Goal: Task Accomplishment & Management: Complete application form

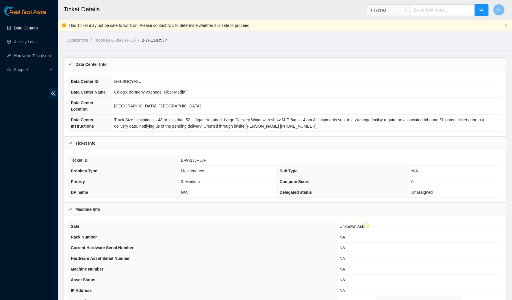
click at [35, 29] on link "Data Centers" at bounding box center [26, 28] width 24 height 5
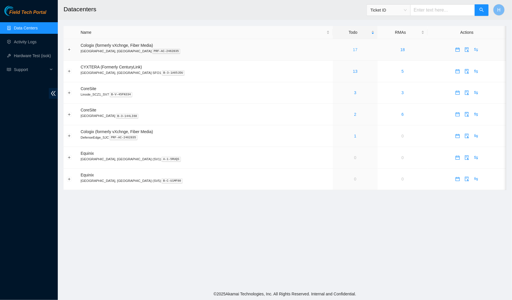
click at [353, 51] on link "17" at bounding box center [355, 49] width 5 height 5
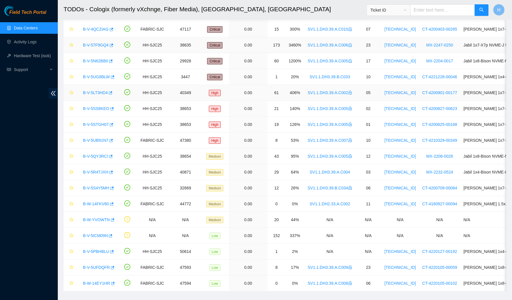
scroll to position [48, 0]
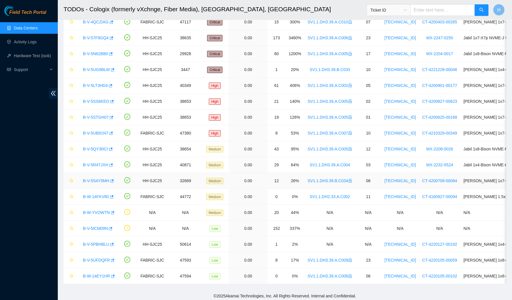
click at [98, 179] on link "B-V-5S4Y5MH" at bounding box center [96, 181] width 26 height 5
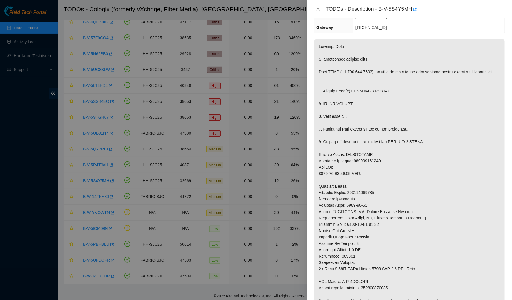
scroll to position [115, 0]
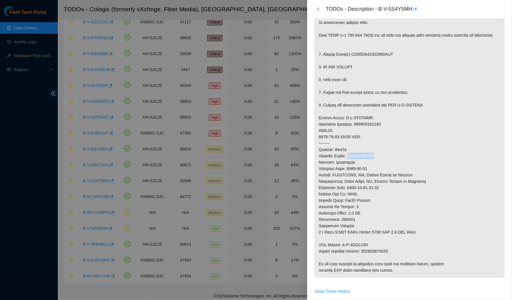
drag, startPoint x: 353, startPoint y: 161, endPoint x: 385, endPoint y: 160, distance: 31.5
click at [385, 160] on p at bounding box center [410, 140] width 191 height 276
copy p "463470041091"
click at [318, 10] on icon "close" at bounding box center [318, 9] width 5 height 5
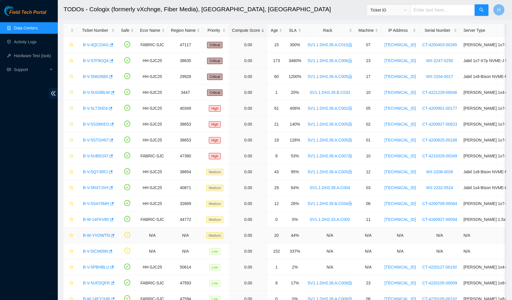
scroll to position [0, 0]
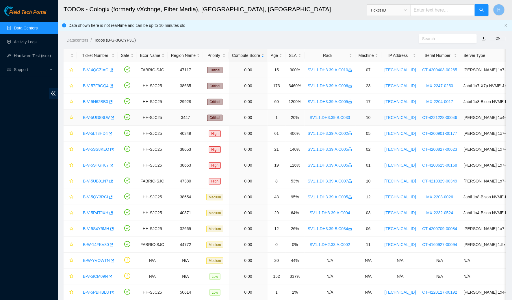
click at [102, 117] on link "B-V-5UG8BLW" at bounding box center [96, 117] width 27 height 5
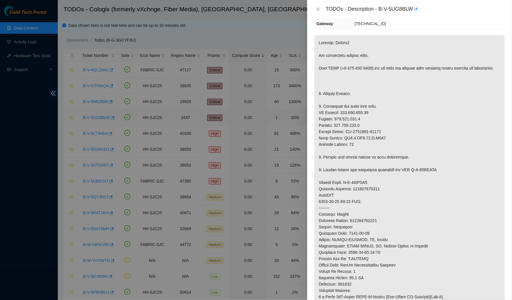
scroll to position [104, 0]
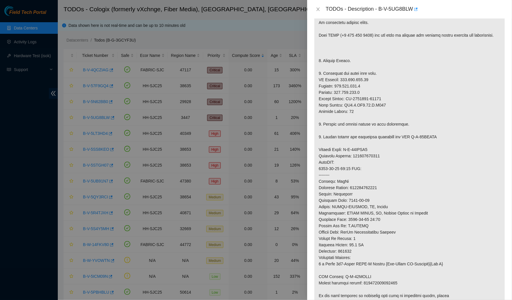
click at [320, 14] on div "TODOs - Description - B-V-5UG8BLW" at bounding box center [409, 9] width 191 height 9
click at [318, 11] on icon "close" at bounding box center [318, 9] width 5 height 5
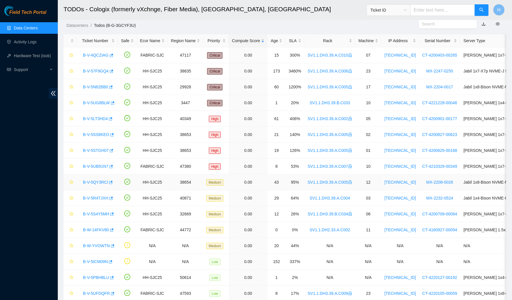
scroll to position [16, 0]
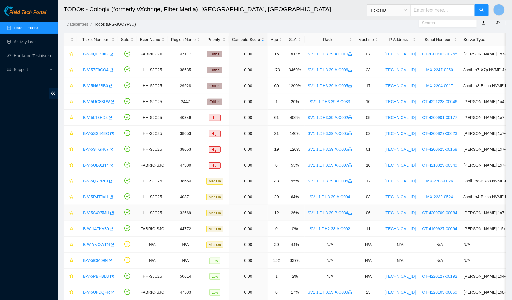
click at [99, 211] on link "B-V-5S4Y5MH" at bounding box center [96, 213] width 26 height 5
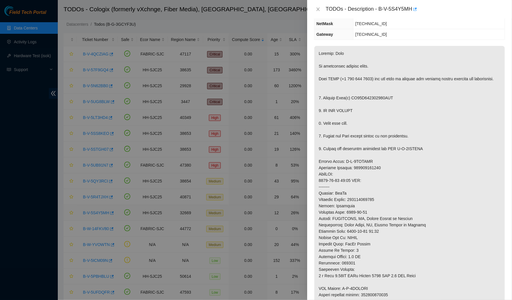
scroll to position [115, 0]
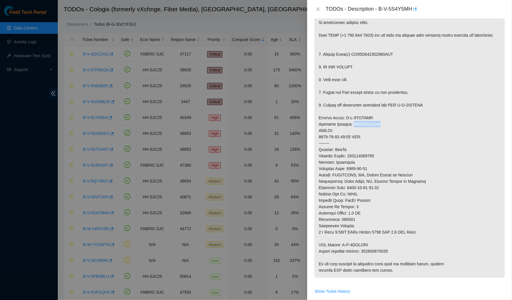
drag, startPoint x: 387, startPoint y: 127, endPoint x: 356, endPoint y: 128, distance: 31.2
click at [356, 128] on p at bounding box center [410, 140] width 191 height 276
copy p "463470041091"
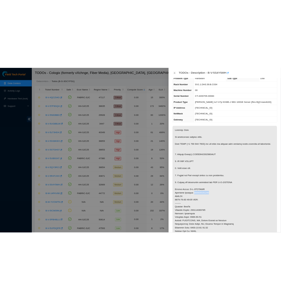
scroll to position [17, 0]
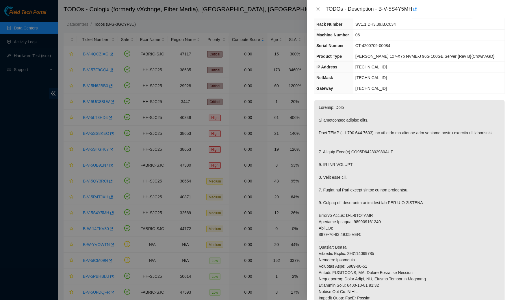
click at [354, 179] on p at bounding box center [410, 238] width 191 height 276
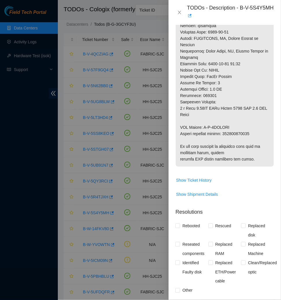
scroll to position [419, 0]
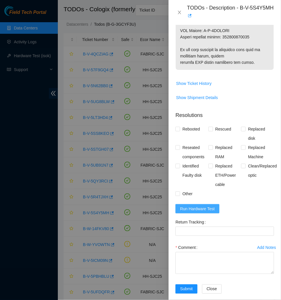
click at [206, 206] on span "Run Hardware Test" at bounding box center [197, 209] width 35 height 6
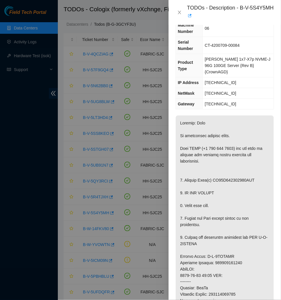
scroll to position [0, 0]
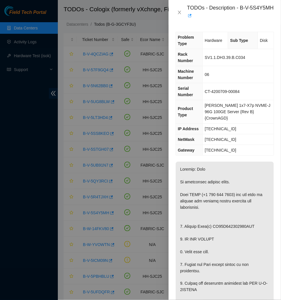
click at [215, 127] on span "[TECHNICAL_ID]" at bounding box center [221, 129] width 32 height 5
drag, startPoint x: 236, startPoint y: 121, endPoint x: 205, endPoint y: 120, distance: 31.2
click at [205, 124] on td "[TECHNICAL_ID]" at bounding box center [238, 129] width 71 height 11
copy span "[TECHNICAL_ID]"
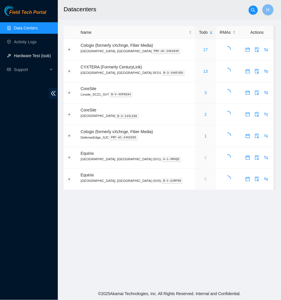
click at [33, 58] on link "Hardware Test (isok)" at bounding box center [32, 55] width 37 height 5
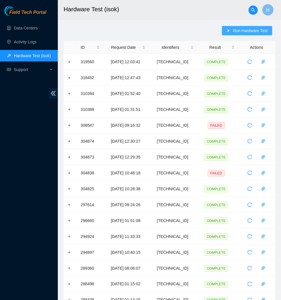
click at [250, 29] on span "Run Hardware Test" at bounding box center [250, 30] width 35 height 6
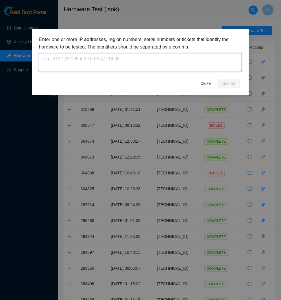
click at [134, 62] on textarea at bounding box center [140, 62] width 203 height 19
paste textarea "[TECHNICAL_ID]"
type textarea "[TECHNICAL_ID]"
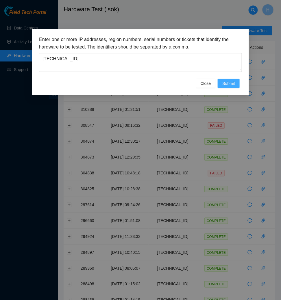
click at [227, 85] on span "Submit" at bounding box center [228, 83] width 13 height 6
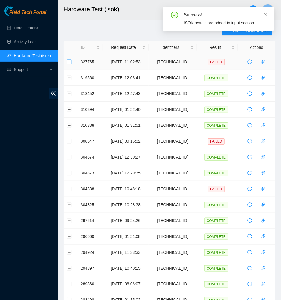
click at [69, 61] on button "Expand row" at bounding box center [69, 62] width 5 height 5
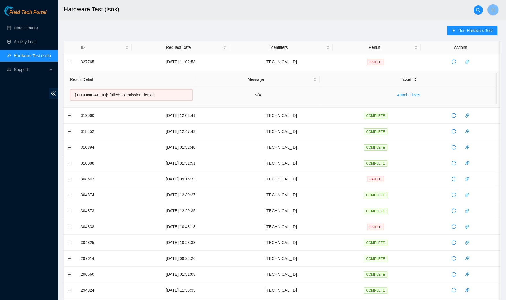
drag, startPoint x: 72, startPoint y: 93, endPoint x: 167, endPoint y: 96, distance: 95.5
click at [167, 96] on div "72.247.36.131 : failed: Permission denied" at bounding box center [131, 95] width 123 height 12
copy div "72.247.36.131 : failed: Permission denied"
click at [281, 63] on icon "reload" at bounding box center [453, 62] width 5 height 5
click at [254, 28] on div "Run Hardware Test ID Request Date Identifiers Result Actions 327765 27-08-2025 …" at bounding box center [282, 227] width 436 height 403
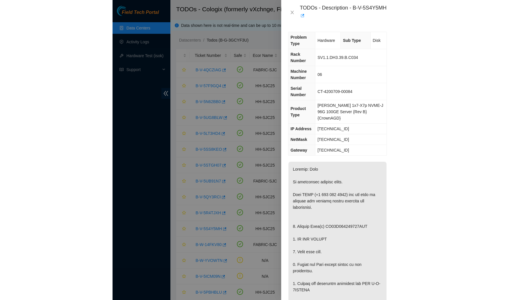
scroll to position [16, 0]
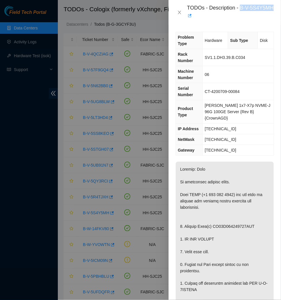
drag, startPoint x: 241, startPoint y: 5, endPoint x: 211, endPoint y: 12, distance: 30.7
click at [211, 12] on div "TODOs - Description - B-V-5S4Y5MH" at bounding box center [230, 13] width 87 height 16
copy div "B-V-5S4Y5MH"
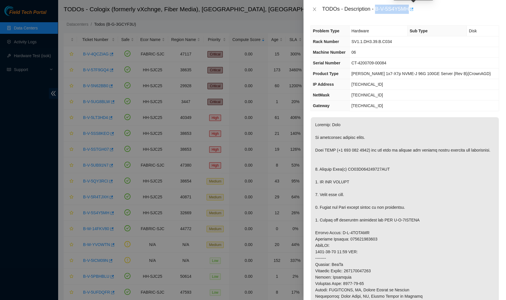
click at [281, 10] on icon "button" at bounding box center [411, 9] width 4 height 4
click at [281, 9] on icon "close" at bounding box center [314, 9] width 5 height 5
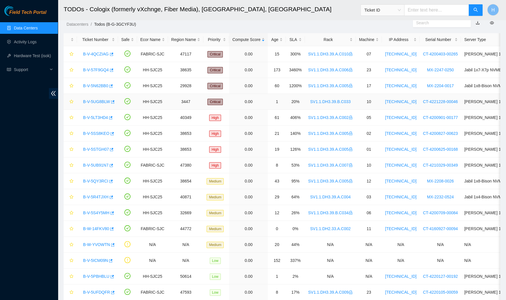
click at [106, 99] on link "B-V-5UG8BLW" at bounding box center [96, 101] width 27 height 5
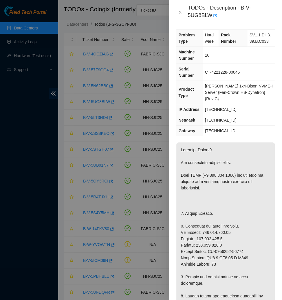
scroll to position [0, 0]
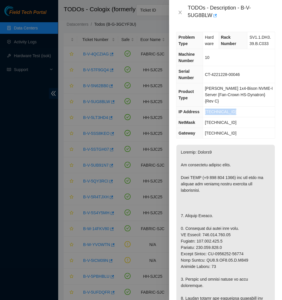
drag, startPoint x: 241, startPoint y: 105, endPoint x: 204, endPoint y: 105, distance: 37.6
click at [204, 107] on tr "IP Address 193.108.155.33" at bounding box center [225, 112] width 98 height 11
copy tr "[TECHNICAL_ID]"
drag, startPoint x: 235, startPoint y: 115, endPoint x: 207, endPoint y: 114, distance: 28.1
click at [207, 117] on td "255.255.255.0" at bounding box center [238, 122] width 72 height 11
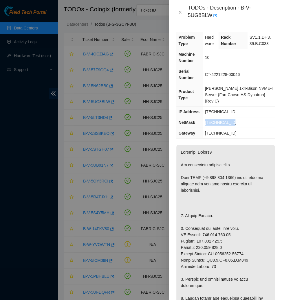
copy span "255.255.255.0"
click at [254, 33] on td "SV1.1.DH3.39.B.C033" at bounding box center [260, 40] width 27 height 17
drag, startPoint x: 249, startPoint y: 37, endPoint x: 270, endPoint y: 44, distance: 22.2
click at [270, 44] on td "SV1.1.DH3.39.B.C033" at bounding box center [260, 40] width 27 height 17
copy span "SV1.1.DH3.39.B.C033"
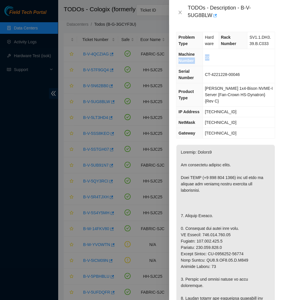
drag, startPoint x: 213, startPoint y: 55, endPoint x: 202, endPoint y: 55, distance: 11.0
click at [202, 55] on tr "Machine Number 10" at bounding box center [225, 57] width 98 height 17
click at [206, 55] on span "10" at bounding box center [207, 57] width 5 height 5
drag, startPoint x: 206, startPoint y: 55, endPoint x: 211, endPoint y: 55, distance: 4.1
click at [209, 55] on span "10" at bounding box center [207, 57] width 5 height 5
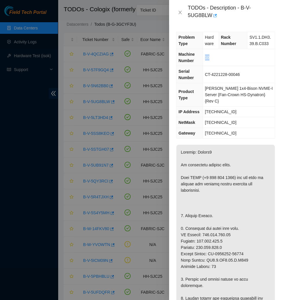
copy span "10"
click at [220, 110] on span "[TECHNICAL_ID]" at bounding box center [221, 112] width 32 height 5
copy span "[TECHNICAL_ID]"
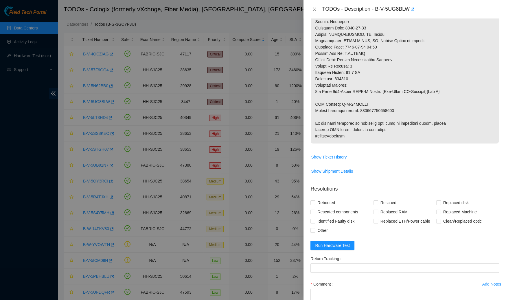
scroll to position [326, 0]
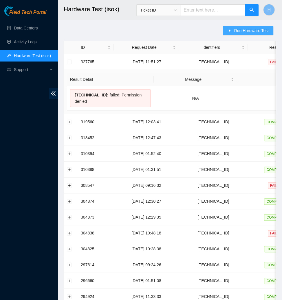
click at [255, 29] on span "Run Hardware Test" at bounding box center [251, 30] width 35 height 6
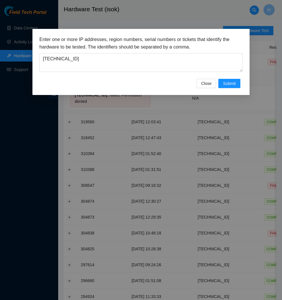
click at [211, 72] on div "Enter one or more IP addresses, region numbers, serial numbers or tickets that …" at bounding box center [140, 57] width 203 height 43
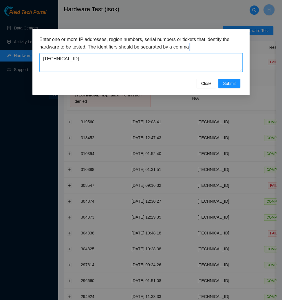
click at [175, 67] on textarea "[TECHNICAL_ID]" at bounding box center [140, 62] width 203 height 19
paste textarea "[TECHNICAL_ID]"
drag, startPoint x: 121, startPoint y: 58, endPoint x: 29, endPoint y: 56, distance: 91.1
click at [29, 56] on div "Enter one or more IP addresses, region numbers, serial numbers or tickets that …" at bounding box center [141, 150] width 282 height 300
paste textarea
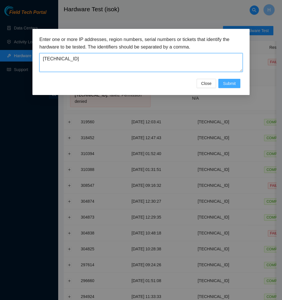
type textarea "193.108.155.33"
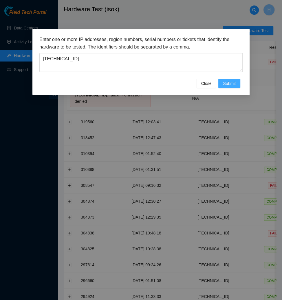
click at [230, 84] on span "Submit" at bounding box center [229, 83] width 13 height 6
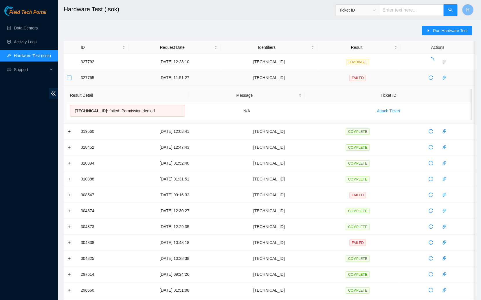
click at [68, 76] on button "Collapse row" at bounding box center [69, 77] width 5 height 5
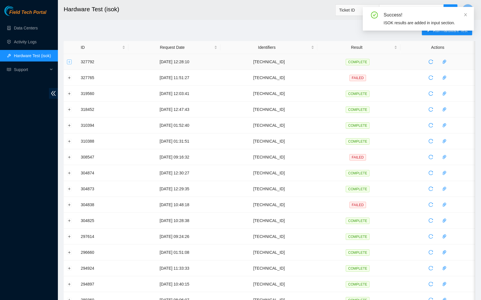
click at [69, 60] on button "Expand row" at bounding box center [69, 62] width 5 height 5
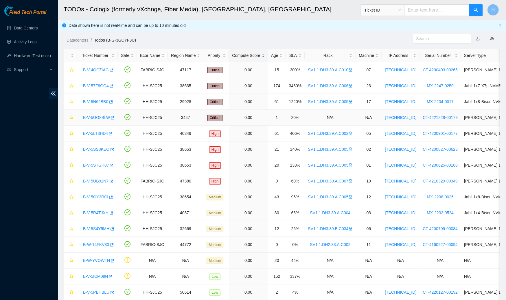
click at [88, 119] on link "B-V-5UG8BLW" at bounding box center [96, 117] width 27 height 5
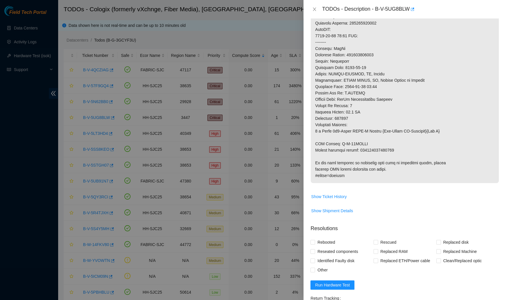
scroll to position [326, 0]
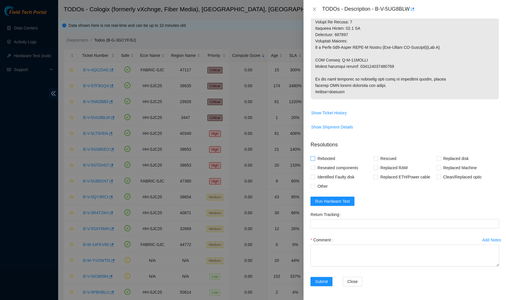
click at [321, 160] on span "Rebooted" at bounding box center [326, 158] width 22 height 9
click at [314, 160] on input "Rebooted" at bounding box center [312, 158] width 4 height 4
checkbox input "true"
click at [324, 170] on span "Reseated components" at bounding box center [337, 167] width 45 height 9
click at [314, 170] on input "Reseated components" at bounding box center [312, 168] width 4 height 4
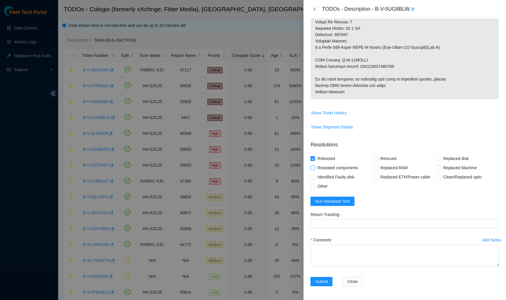
checkbox input "true"
click at [389, 156] on span "Rescued" at bounding box center [388, 158] width 21 height 9
click at [377, 156] on input "Rescued" at bounding box center [375, 158] width 4 height 4
click at [389, 156] on span "Rescued" at bounding box center [388, 158] width 21 height 9
click at [377, 156] on input "Rescued" at bounding box center [375, 158] width 4 height 4
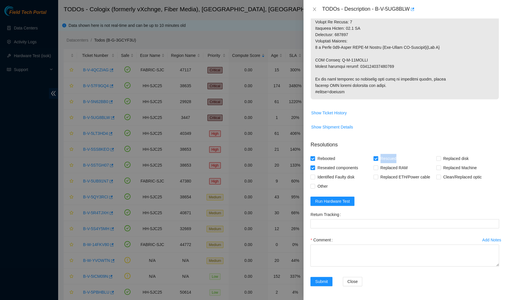
checkbox input "false"
click at [434, 168] on div "Replaced RAM" at bounding box center [404, 167] width 63 height 9
click at [436, 168] on div "Rebooted Rescued Replaced disk Reseated components Replaced RAM Replaced Machin…" at bounding box center [404, 172] width 189 height 37
click at [438, 169] on input "Replaced Machine" at bounding box center [438, 168] width 4 height 4
checkbox input "true"
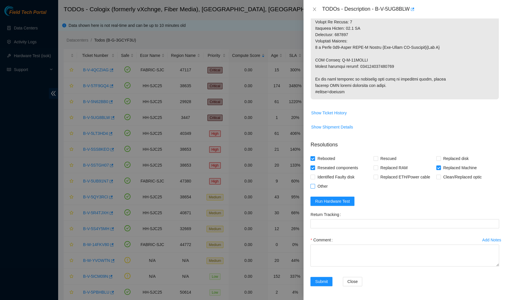
click at [316, 187] on span "Other" at bounding box center [322, 186] width 15 height 9
click at [314, 187] on input "Other" at bounding box center [312, 186] width 4 height 4
checkbox input "true"
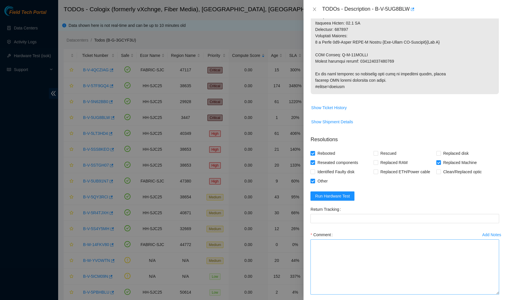
drag, startPoint x: 498, startPoint y: 267, endPoint x: 481, endPoint y: 300, distance: 37.4
click at [481, 295] on textarea "Comment" at bounding box center [404, 267] width 189 height 55
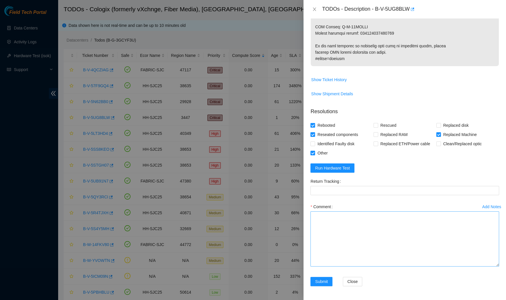
drag, startPoint x: 496, startPoint y: 264, endPoint x: 486, endPoint y: 300, distance: 37.8
click at [486, 267] on textarea "Comment" at bounding box center [404, 239] width 189 height 55
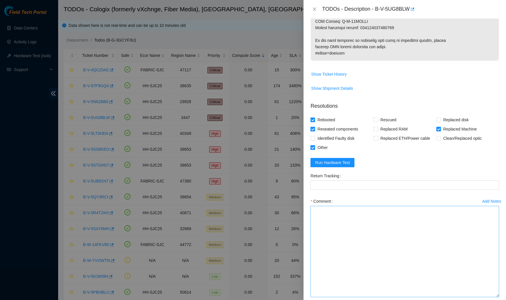
scroll to position [396, 0]
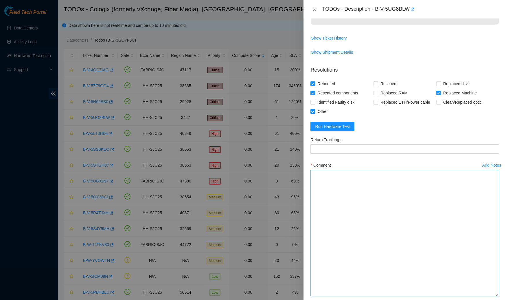
drag, startPoint x: 496, startPoint y: 265, endPoint x: 497, endPoint y: 300, distance: 35.6
click at [497, 297] on textarea "Comment" at bounding box center [404, 233] width 189 height 127
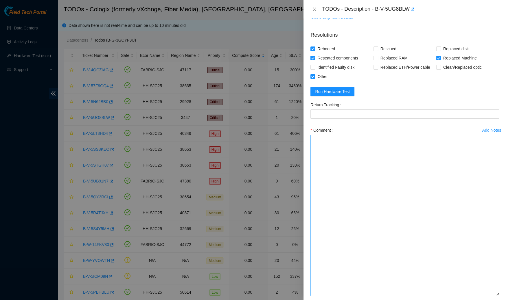
drag, startPoint x: 496, startPoint y: 265, endPoint x: 496, endPoint y: 300, distance: 35.0
click at [496, 296] on textarea "Comment" at bounding box center [404, 215] width 189 height 161
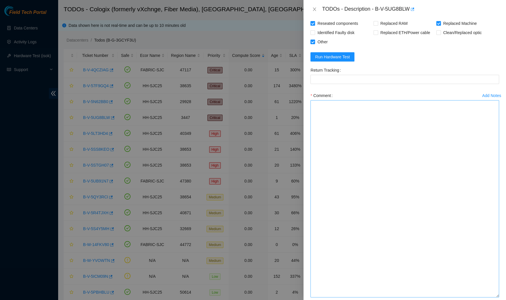
drag, startPoint x: 496, startPoint y: 264, endPoint x: 481, endPoint y: 300, distance: 39.2
click at [481, 298] on textarea "Comment" at bounding box center [404, 198] width 189 height 197
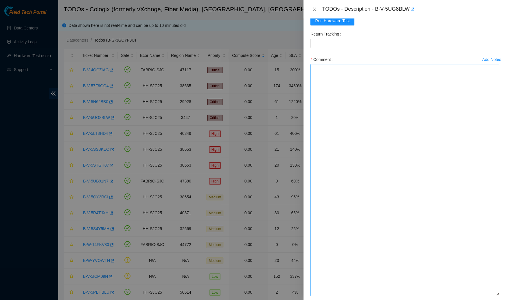
drag, startPoint x: 496, startPoint y: 265, endPoint x: 492, endPoint y: 300, distance: 35.3
click at [492, 296] on textarea "Comment" at bounding box center [404, 180] width 189 height 232
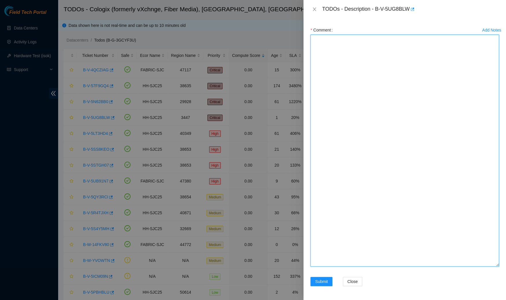
click at [376, 137] on textarea "Comment" at bounding box center [404, 151] width 189 height 232
paste textarea "Spoke to NOCC rep to verify it was safe to work on the machine I Hooked up moni…"
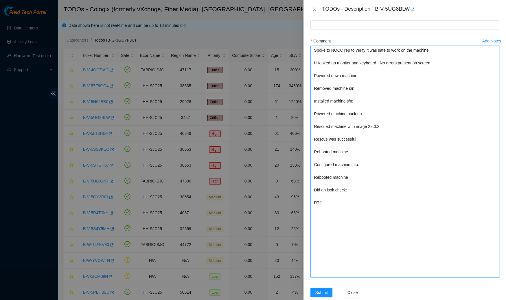
scroll to position [520, 0]
drag, startPoint x: 368, startPoint y: 146, endPoint x: 311, endPoint y: 129, distance: 58.8
click at [311, 130] on textarea "Spoke to NOCC rep to verify it was safe to work on the machine I Hooked up moni…" at bounding box center [404, 162] width 189 height 232
drag, startPoint x: 350, startPoint y: 134, endPoint x: 309, endPoint y: 135, distance: 41.1
click at [309, 135] on div "Add Notes Comment Spoke to NOCC rep to verify it was safe to work on the machin…" at bounding box center [404, 163] width 193 height 252
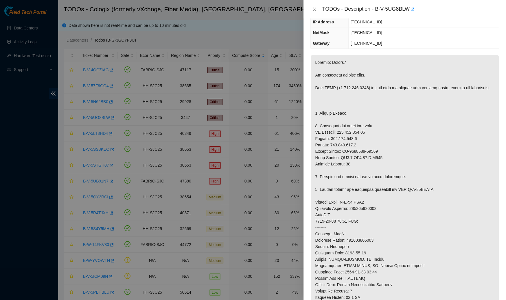
scroll to position [0, 0]
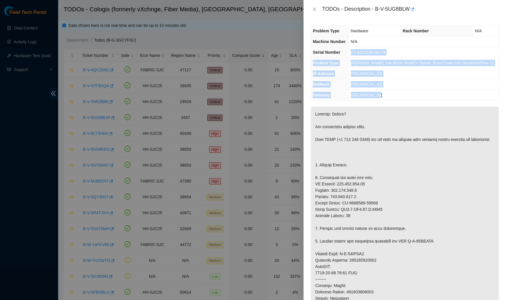
drag, startPoint x: 356, startPoint y: 51, endPoint x: 387, endPoint y: 93, distance: 52.6
click at [387, 93] on tbody "Problem Type Hardware Rack Number N/A Machine Number N/A Serial Number CT-42212…" at bounding box center [405, 63] width 188 height 75
copy tbody "CT-4221228-00179 Product Type Ciara 1x4-Bison NVME-I Server {Fan-Crown HS-Dynat…"
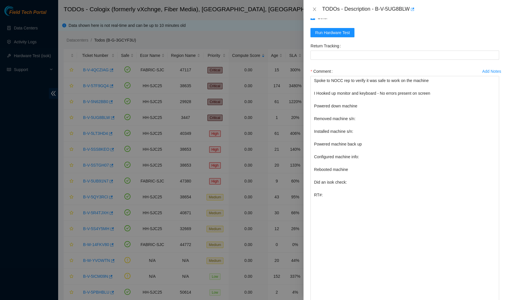
scroll to position [492, 0]
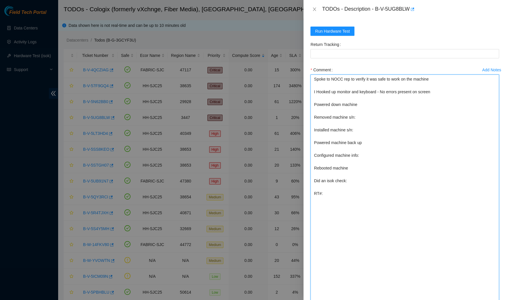
click at [367, 164] on textarea "Spoke to NOCC rep to verify it was safe to work on the machine I Hooked up moni…" at bounding box center [404, 191] width 189 height 232
paste textarea "CT-4221228-00179 Product Type Ciara 1x4-Bison NVME-I Server {Fan-Crown HS-Dynat…"
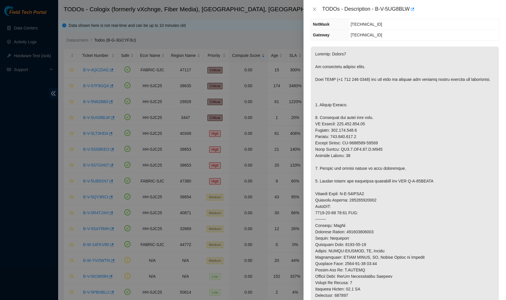
scroll to position [0, 0]
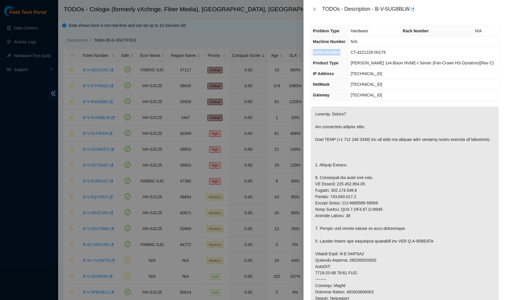
drag, startPoint x: 348, startPoint y: 51, endPoint x: 313, endPoint y: 55, distance: 35.8
click at [313, 55] on th "Serial Number" at bounding box center [330, 52] width 38 height 11
copy span "Serial Number"
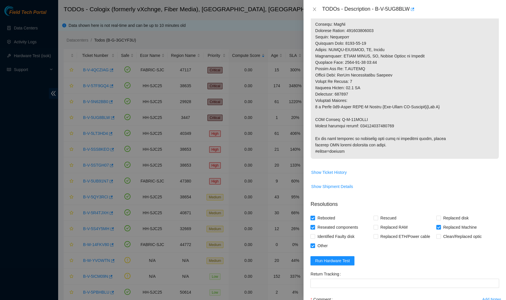
scroll to position [537, 0]
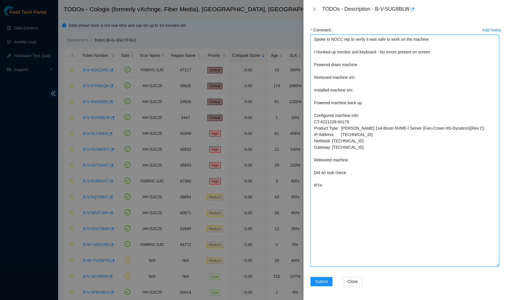
click at [313, 121] on textarea "Spoke to NOCC rep to verify it was safe to work on the machine I Hooked up moni…" at bounding box center [404, 151] width 189 height 232
paste textarea "Serial Number"
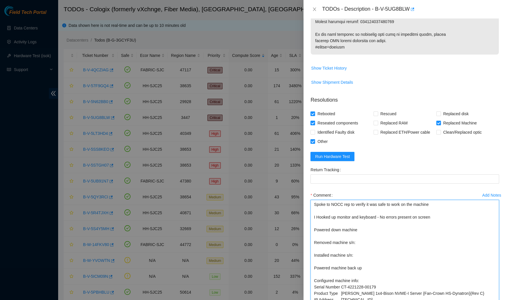
scroll to position [346, 0]
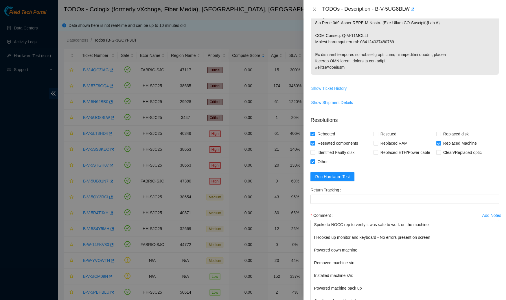
click at [329, 92] on span "Show Ticket History" at bounding box center [329, 88] width 36 height 6
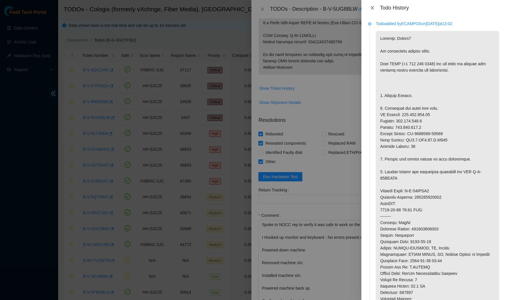
click at [370, 8] on icon "close" at bounding box center [372, 7] width 5 height 5
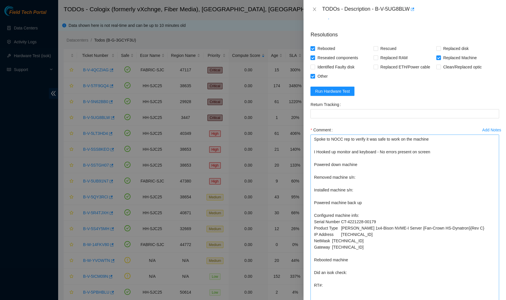
scroll to position [408, 0]
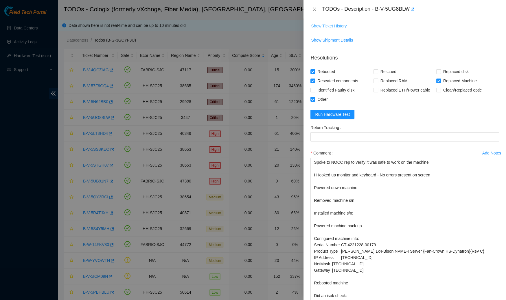
click at [332, 29] on span "Show Ticket History" at bounding box center [329, 26] width 36 height 6
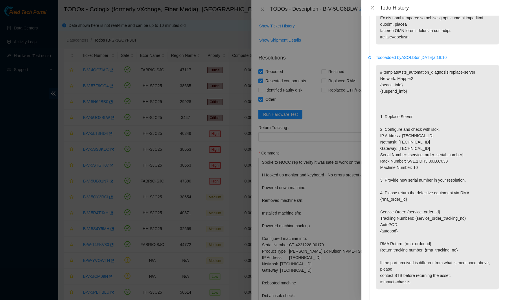
scroll to position [330, 0]
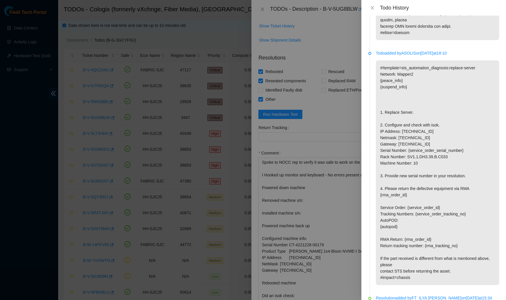
click at [426, 148] on p "#!template=sts_automation_diagnosis:replace-server Network: Mapper2 {peace_info…" at bounding box center [437, 172] width 123 height 225
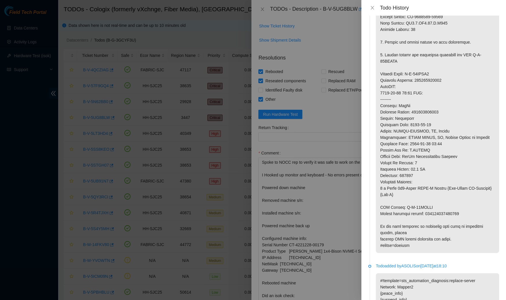
scroll to position [0, 0]
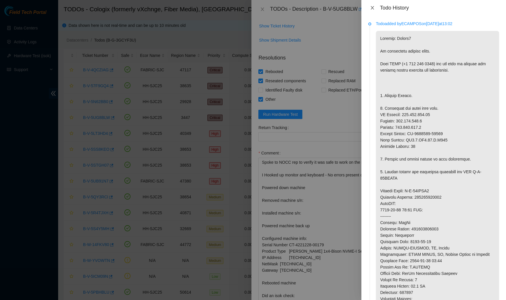
click at [372, 7] on icon "close" at bounding box center [372, 7] width 5 height 5
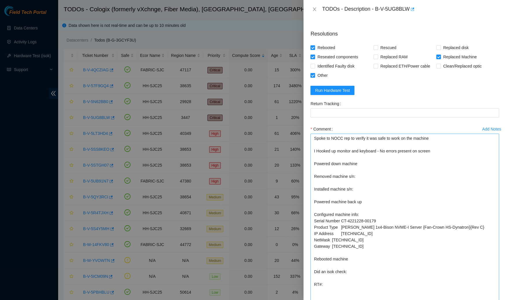
scroll to position [434, 0]
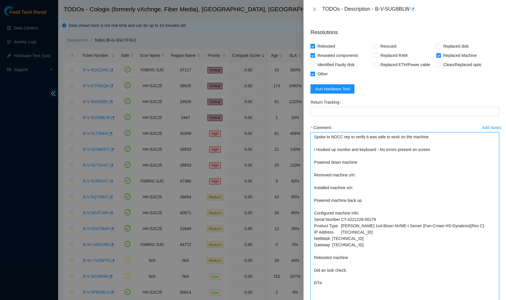
click at [370, 174] on textarea "Spoke to NOCC rep to verify it was safe to work on the machine I Hooked up moni…" at bounding box center [404, 248] width 189 height 232
click at [370, 175] on textarea "Spoke to NOCC rep to verify it was safe to work on the machine I Hooked up moni…" at bounding box center [404, 248] width 189 height 232
click at [370, 179] on textarea "Spoke to NOCC rep to verify it was safe to work on the machine I Hooked up moni…" at bounding box center [404, 248] width 189 height 232
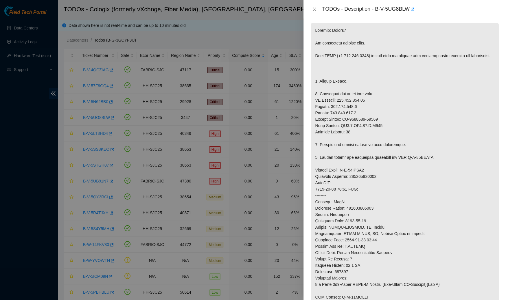
scroll to position [0, 0]
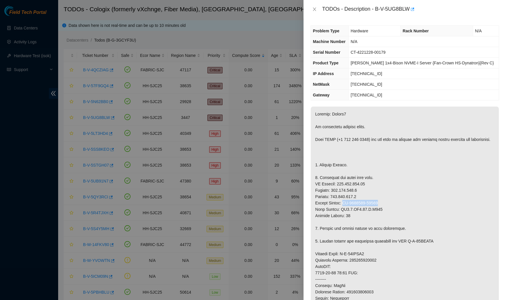
drag, startPoint x: 384, startPoint y: 207, endPoint x: 344, endPoint y: 208, distance: 39.9
click at [344, 208] on p at bounding box center [405, 264] width 188 height 314
copy p "CT-4221228-00179"
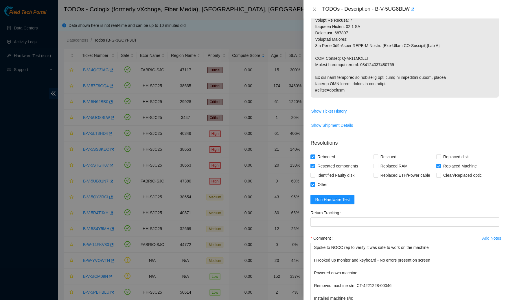
scroll to position [429, 0]
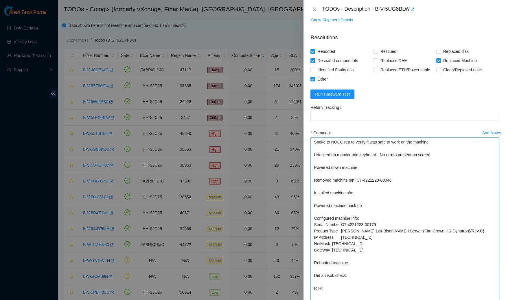
click at [371, 199] on textarea "Spoke to NOCC rep to verify it was safe to work on the machine I Hooked up moni…" at bounding box center [404, 254] width 189 height 232
paste textarea "CT-4221228-00179"
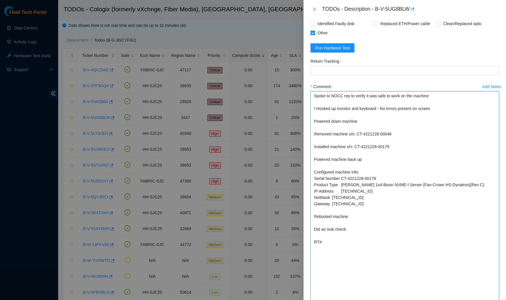
scroll to position [537, 0]
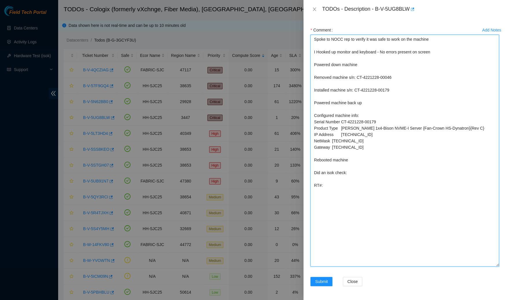
click at [355, 175] on textarea "Spoke to NOCC rep to verify it was safe to work on the machine I Hooked up moni…" at bounding box center [404, 151] width 189 height 232
paste textarea "193.108.155.33 : passed: ok"
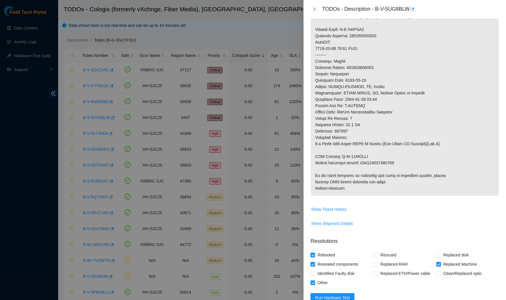
scroll to position [271, 0]
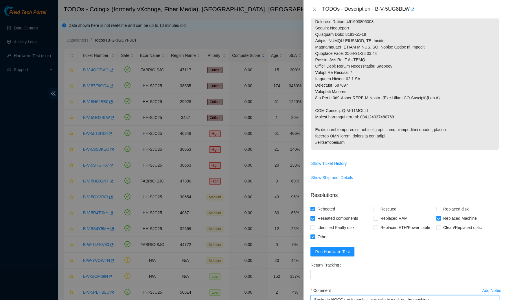
type textarea "Spoke to NOCC rep to verify it was safe to work on the machine I Hooked up moni…"
drag, startPoint x: 402, startPoint y: 118, endPoint x: 360, endPoint y: 121, distance: 41.7
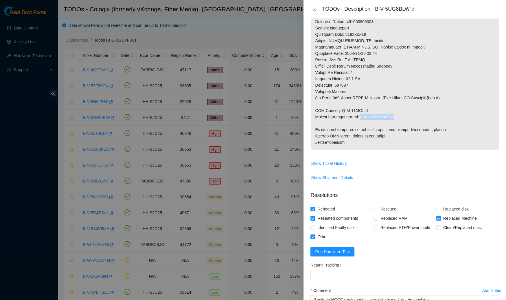
copy p "093642900249792"
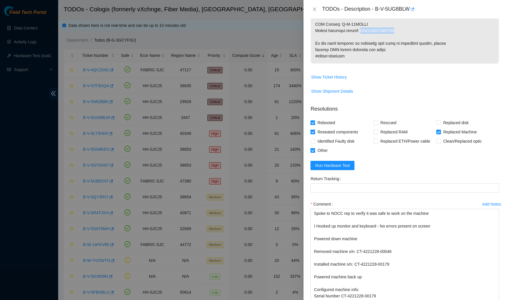
scroll to position [414, 0]
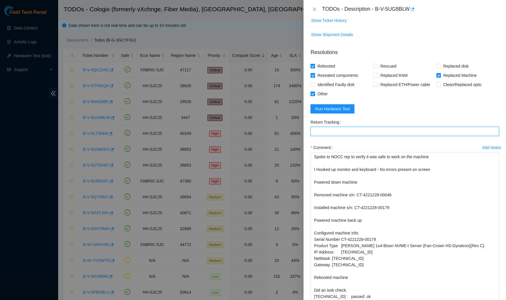
click at [356, 136] on Tracking "Return Tracking" at bounding box center [404, 131] width 189 height 9
paste Tracking "093642900249792"
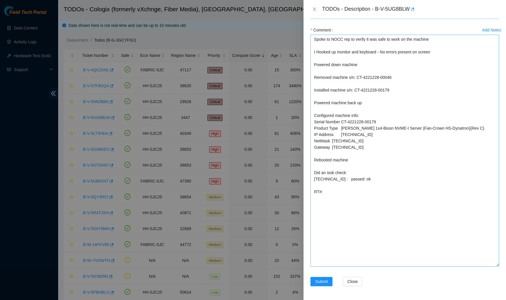
type Tracking "093642900249792"
click at [349, 190] on textarea "Spoke to NOCC rep to verify it was safe to work on the machine I Hooked up moni…" at bounding box center [404, 151] width 189 height 232
paste textarea "093642900249792"
type textarea "Spoke to NOCC rep to verify it was safe to work on the machine I Hooked up moni…"
click at [319, 286] on button "Submit" at bounding box center [321, 281] width 22 height 9
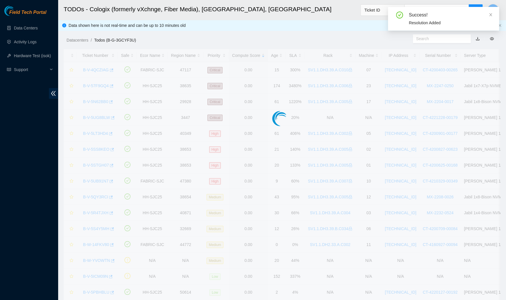
scroll to position [71, 0]
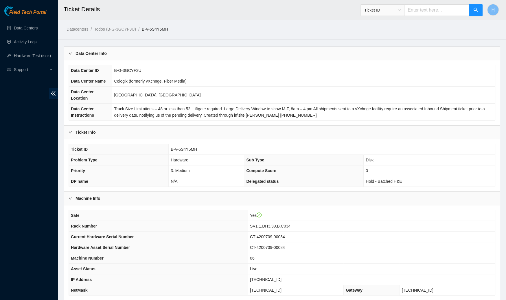
click at [77, 55] on b "Data Center Info" at bounding box center [90, 53] width 31 height 6
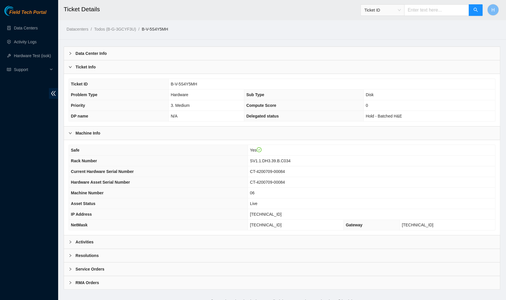
click at [77, 64] on b "Ticket Info" at bounding box center [85, 67] width 20 height 6
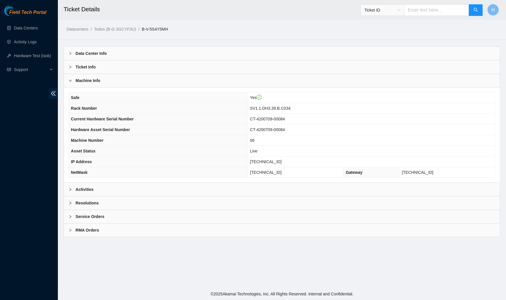
click at [76, 76] on div "Machine Info" at bounding box center [282, 80] width 436 height 13
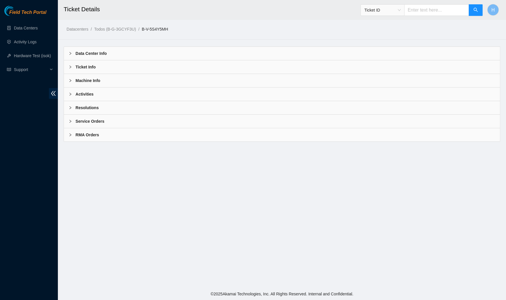
click at [79, 95] on b "Activities" at bounding box center [84, 94] width 18 height 6
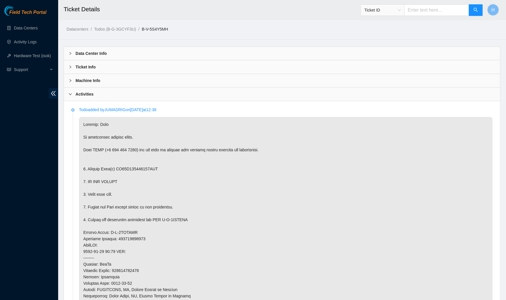
click at [79, 95] on b "Activities" at bounding box center [84, 94] width 18 height 6
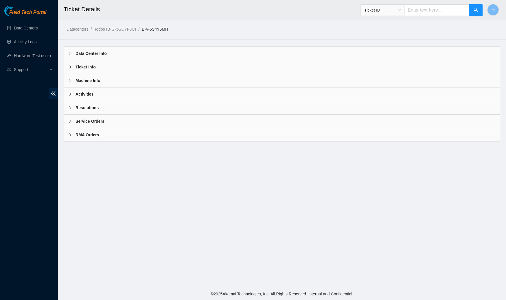
click at [80, 107] on b "Resolutions" at bounding box center [86, 108] width 23 height 6
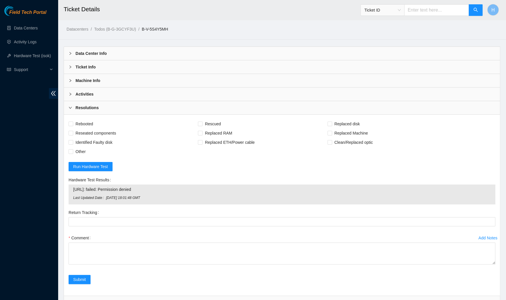
scroll to position [40, 0]
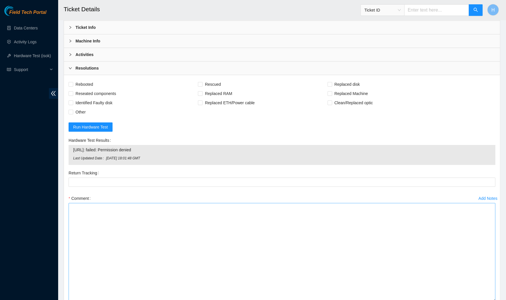
drag, startPoint x: 494, startPoint y: 223, endPoint x: 494, endPoint y: 300, distance: 77.5
click at [494, 300] on textarea "Comment" at bounding box center [282, 252] width 427 height 99
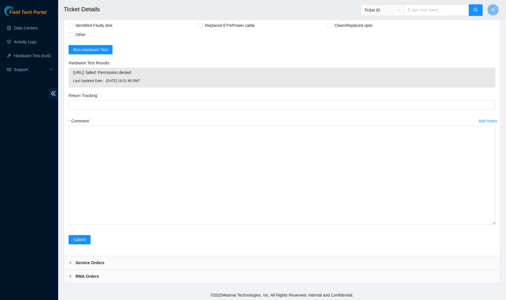
scroll to position [117, 0]
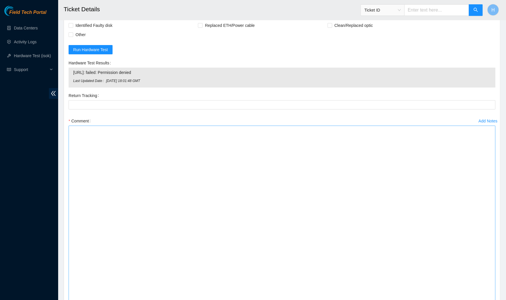
drag, startPoint x: 493, startPoint y: 221, endPoint x: 481, endPoint y: 300, distance: 79.6
click at [481, 300] on textarea "Comment" at bounding box center [282, 215] width 427 height 178
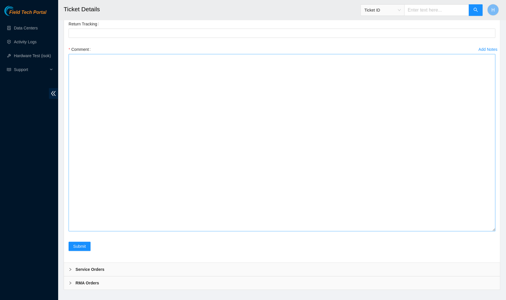
scroll to position [195, 0]
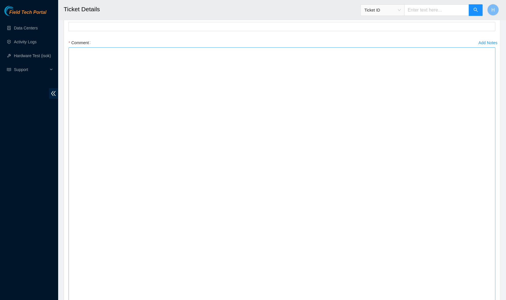
drag, startPoint x: 494, startPoint y: 222, endPoint x: 479, endPoint y: 300, distance: 79.6
click at [479, 300] on textarea "Comment" at bounding box center [282, 175] width 427 height 256
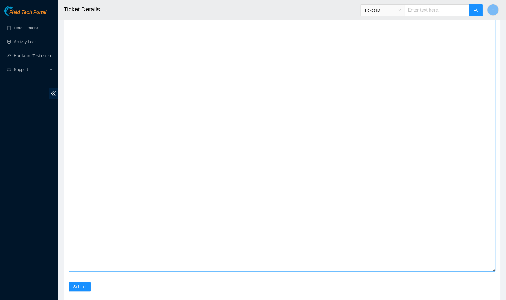
drag, startPoint x: 492, startPoint y: 223, endPoint x: 468, endPoint y: 294, distance: 74.9
click at [468, 272] on textarea "Comment" at bounding box center [282, 120] width 427 height 303
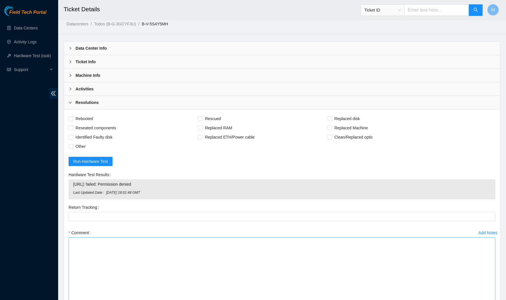
scroll to position [0, 0]
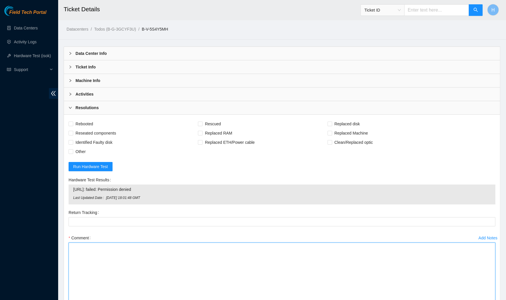
paste textarea "Spoke to NOCC rep to verify it was safe to work on the machine I hooked up moni…"
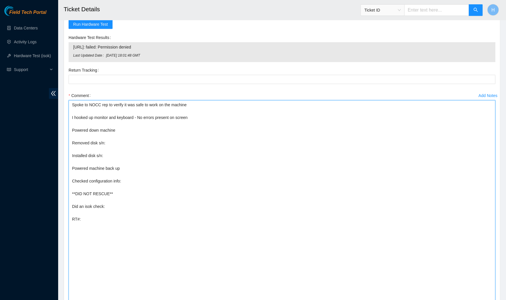
scroll to position [115, 0]
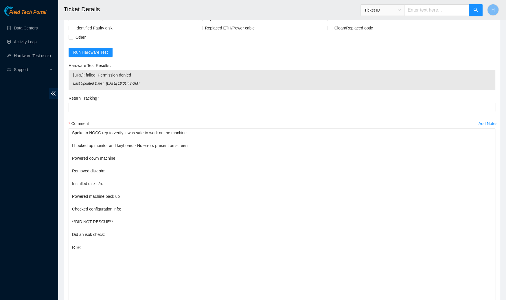
drag, startPoint x: 73, startPoint y: 84, endPoint x: 137, endPoint y: 87, distance: 64.9
click at [138, 87] on td "Last Updated Date [DATE] 18:01:48 GMT" at bounding box center [282, 85] width 418 height 8
drag, startPoint x: 72, startPoint y: 73, endPoint x: 165, endPoint y: 76, distance: 92.6
click at [165, 76] on div "[URL]: failed: Permission denied Last Updated Date [DATE] 18:01:48 GMT" at bounding box center [282, 80] width 427 height 20
copy tbody "[URL]: failed: Permission denied"
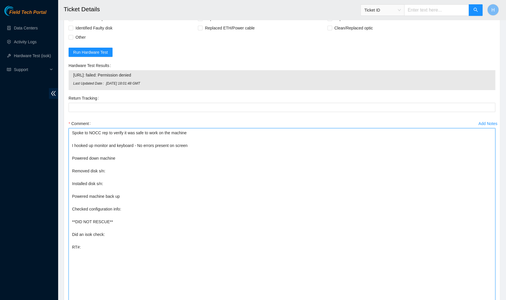
click at [114, 237] on textarea "Spoke to NOCC rep to verify it was safe to work on the machine I hooked up moni…" at bounding box center [282, 291] width 427 height 327
click at [115, 235] on textarea "Spoke to NOCC rep to verify it was safe to work on the machine I hooked up moni…" at bounding box center [282, 291] width 427 height 327
paste textarea "[URL]: failed: Permission denied"
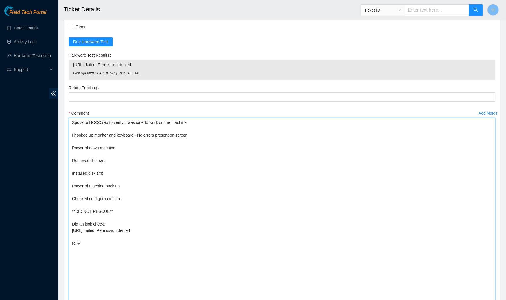
scroll to position [138, 0]
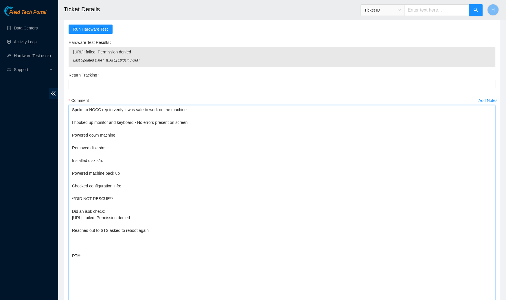
drag, startPoint x: 72, startPoint y: 209, endPoint x: 152, endPoint y: 216, distance: 80.7
click at [152, 216] on textarea "Spoke to NOCC rep to verify it was safe to work on the machine I hooked up moni…" at bounding box center [282, 268] width 427 height 327
click at [132, 249] on textarea "Spoke to NOCC rep to verify it was safe to work on the machine I hooked up moni…" at bounding box center [282, 268] width 427 height 327
click at [128, 243] on textarea "Spoke to NOCC rep to verify it was safe to work on the machine I hooked up moni…" at bounding box center [282, 268] width 427 height 327
paste textarea "Did an isok check: [URL]: failed: Permission denied"
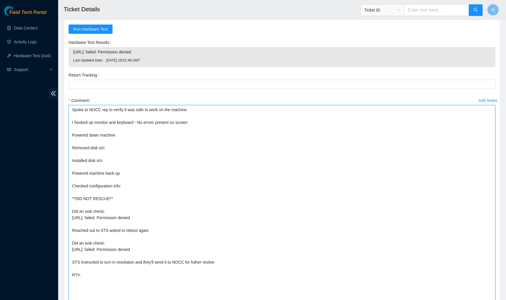
click at [200, 263] on textarea "Spoke to NOCC rep to verify it was safe to work on the machine I hooked up moni…" at bounding box center [282, 268] width 427 height 327
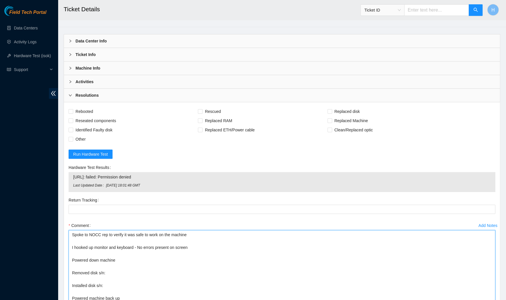
scroll to position [0, 0]
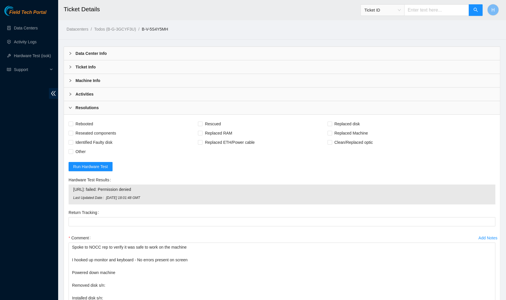
click at [141, 97] on div "Activities" at bounding box center [282, 94] width 436 height 13
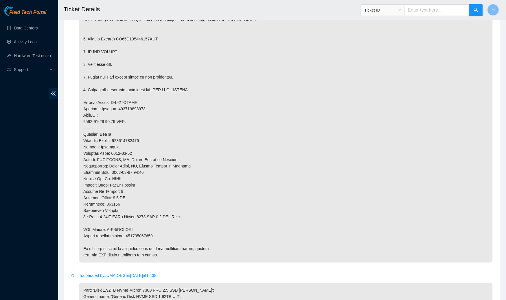
scroll to position [132, 0]
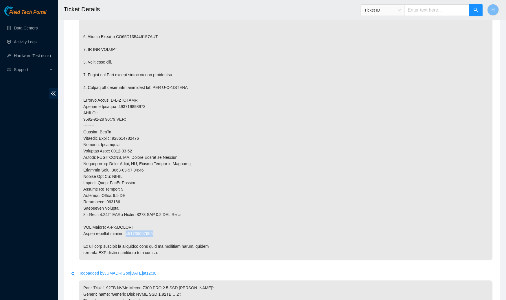
drag, startPoint x: 161, startPoint y: 233, endPoint x: 130, endPoint y: 234, distance: 30.7
click at [130, 234] on p at bounding box center [285, 123] width 413 height 276
copy p "463470041106"
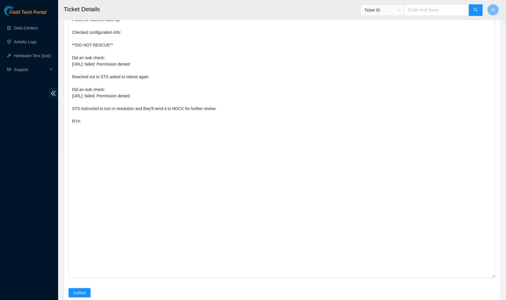
scroll to position [1439, 0]
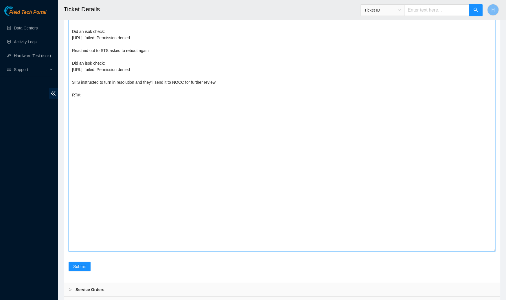
click at [107, 118] on textarea "Spoke to NOCC rep to verify it was safe to work on the machine I hooked up moni…" at bounding box center [282, 88] width 427 height 327
click at [104, 110] on textarea "Spoke to NOCC rep to verify it was safe to work on the machine I hooked up moni…" at bounding box center [282, 88] width 427 height 327
click at [101, 107] on textarea "Spoke to NOCC rep to verify it was safe to work on the machine I hooked up moni…" at bounding box center [282, 88] width 427 height 327
paste textarea "463470041106"
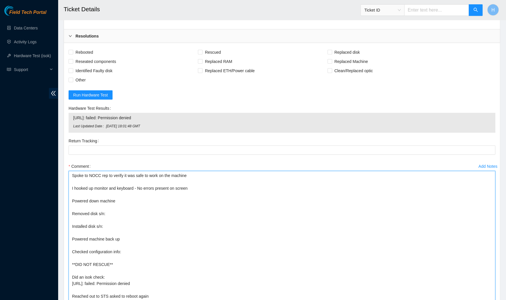
scroll to position [1158, 0]
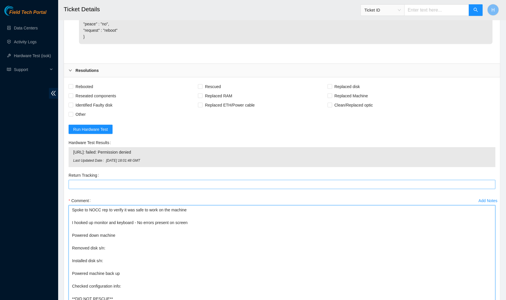
type textarea "Spoke to NOCC rep to verify it was safe to work on the machine I hooked up moni…"
click at [109, 189] on Tracking "Return Tracking" at bounding box center [282, 184] width 427 height 9
paste Tracking "463470041106"
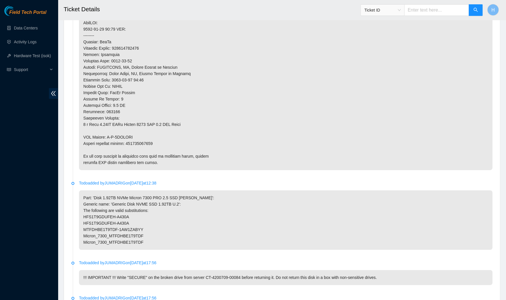
scroll to position [0, 0]
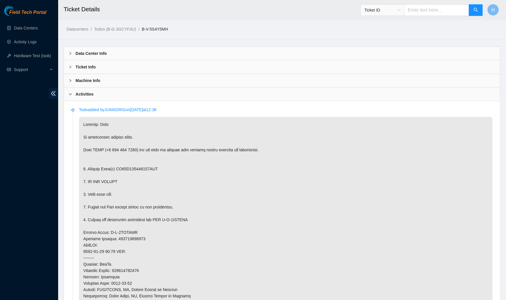
type Tracking "463470041106"
click at [165, 167] on p at bounding box center [285, 255] width 413 height 276
drag, startPoint x: 164, startPoint y: 169, endPoint x: 119, endPoint y: 171, distance: 44.9
click at [119, 171] on p at bounding box center [285, 255] width 413 height 276
copy p "ED02N435810303GOL"
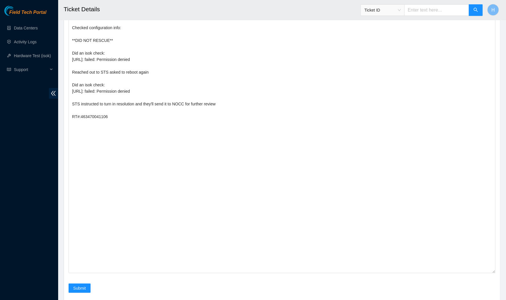
scroll to position [1275, 0]
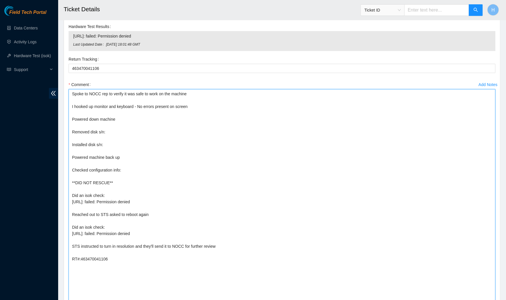
click at [118, 143] on textarea "Spoke to NOCC rep to verify it was safe to work on the machine I hooked up moni…" at bounding box center [282, 252] width 427 height 327
paste textarea "ED02N435810303GOL"
click at [118, 160] on textarea "Spoke to NOCC rep to verify it was safe to work on the machine I hooked up moni…" at bounding box center [282, 252] width 427 height 327
click at [117, 158] on textarea "Spoke to NOCC rep to verify it was safe to work on the machine I hooked up moni…" at bounding box center [282, 252] width 427 height 327
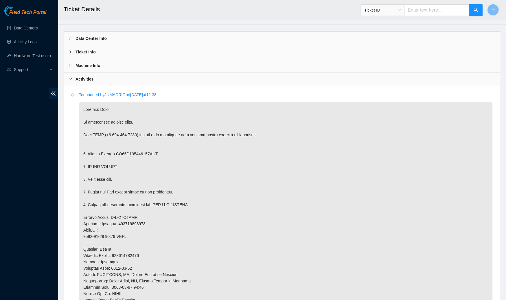
scroll to position [0, 0]
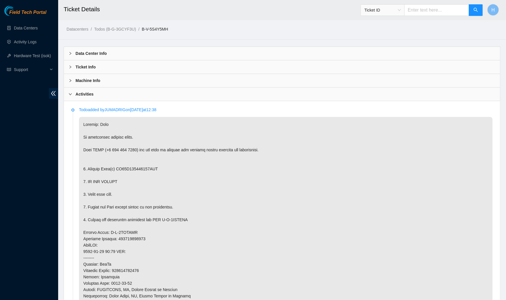
click at [102, 89] on div "Activities" at bounding box center [282, 94] width 436 height 13
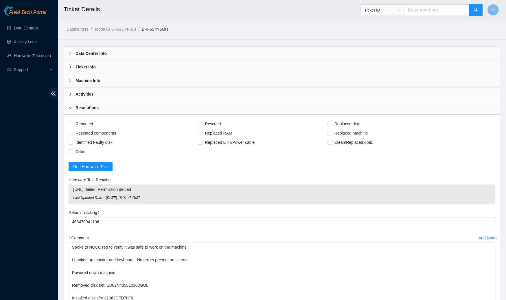
click at [101, 82] on div "Machine Info" at bounding box center [282, 80] width 436 height 13
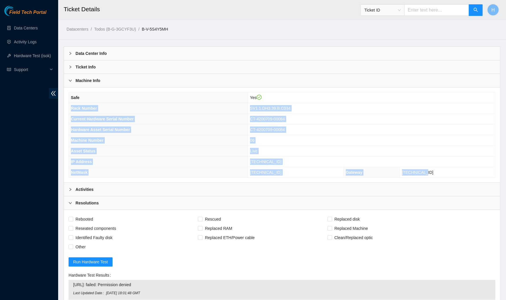
drag, startPoint x: 69, startPoint y: 106, endPoint x: 462, endPoint y: 176, distance: 399.4
click at [462, 176] on tbody "Safe Yes Rack Number SV1.1.DH3.39.B.C034 Current Hardware Serial Number CT-4200…" at bounding box center [282, 135] width 426 height 85
copy tbody "Rack Number SV1.1.DH3.39.B.C034 Current Hardware Serial Number CT-4200709-00084…"
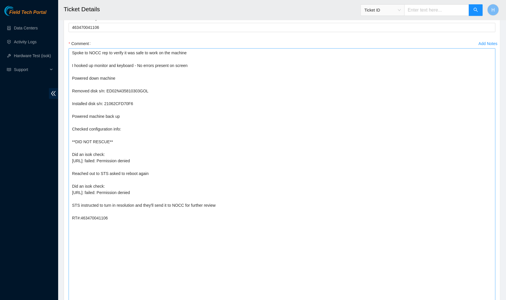
scroll to position [257, 0]
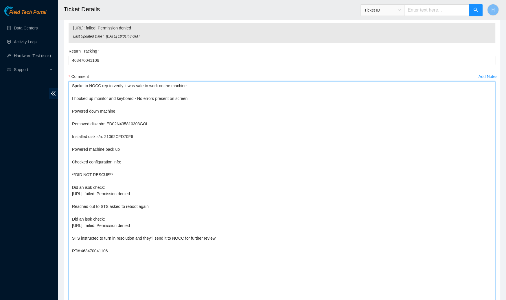
click at [161, 163] on textarea "Spoke to NOCC rep to verify it was safe to work on the machine I hooked up moni…" at bounding box center [282, 244] width 427 height 327
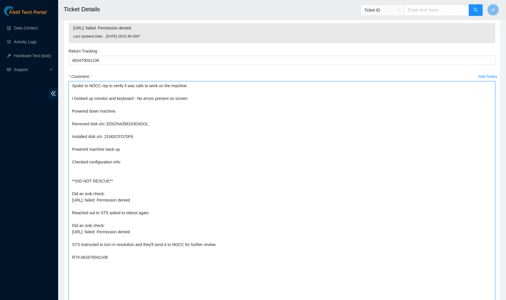
paste textarea "Rack Number SV1.1.DH3.39.B.C034 Current Hardware Serial Number CT-4200709-00084…"
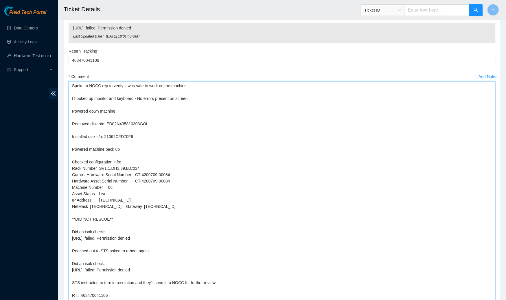
drag, startPoint x: 117, startPoint y: 193, endPoint x: 59, endPoint y: 194, distance: 57.3
click at [59, 194] on main "Ticket Details Ticket ID H Datacenters / Todos (B-G-3GCYF3U) / B-V-5S4Y5MH / Da…" at bounding box center [282, 108] width 448 height 730
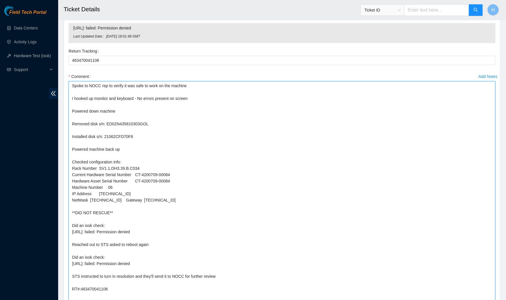
click at [125, 198] on textarea "Spoke to NOCC rep to verify it was safe to work on the machine I hooked up moni…" at bounding box center [282, 244] width 427 height 327
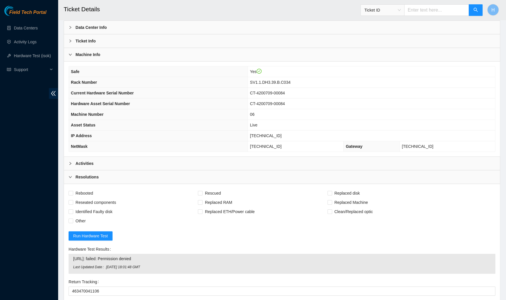
scroll to position [28, 0]
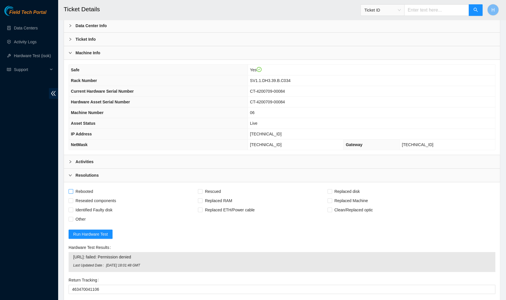
type textarea "Spoke to NOCC rep to verify it was safe to work on the machine I hooked up moni…"
click at [84, 189] on span "Rebooted" at bounding box center [84, 191] width 22 height 9
click at [73, 189] on input "Rebooted" at bounding box center [71, 191] width 4 height 4
checkbox input "true"
click at [89, 200] on span "Reseated components" at bounding box center [95, 200] width 45 height 9
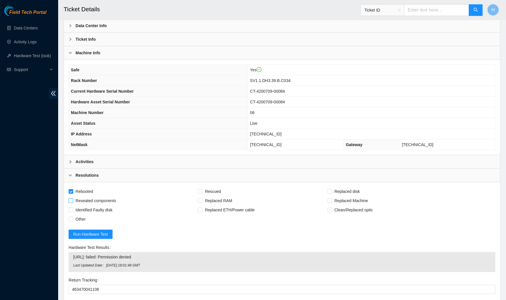
click at [73, 200] on input "Reseated components" at bounding box center [71, 201] width 4 height 4
checkbox input "true"
click at [360, 191] on span "Replaced disk" at bounding box center [347, 191] width 30 height 9
click at [331, 191] on input "Replaced disk" at bounding box center [329, 191] width 4 height 4
checkbox input "true"
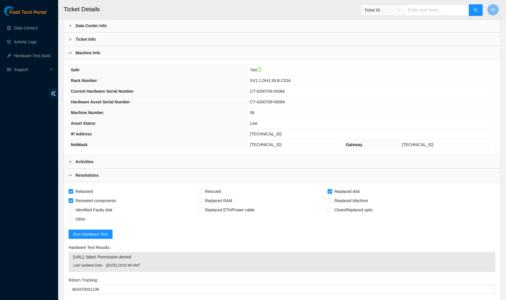
click at [91, 219] on div "Other" at bounding box center [133, 219] width 129 height 9
click at [78, 217] on span "Other" at bounding box center [80, 219] width 15 height 9
click at [73, 217] on input "Other" at bounding box center [71, 219] width 4 height 4
checkbox input "true"
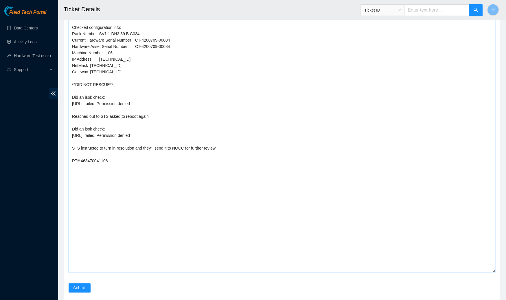
scroll to position [409, 0]
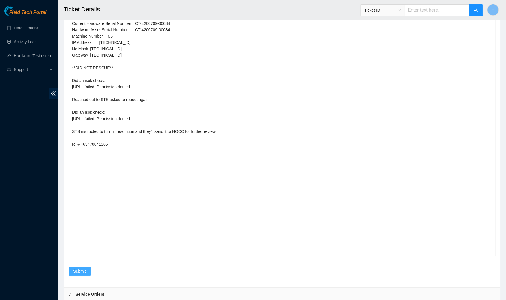
click at [82, 267] on button "Submit" at bounding box center [80, 271] width 22 height 9
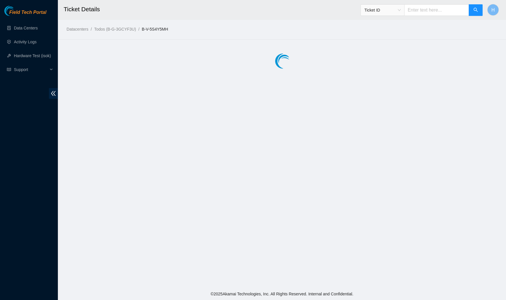
scroll to position [0, 0]
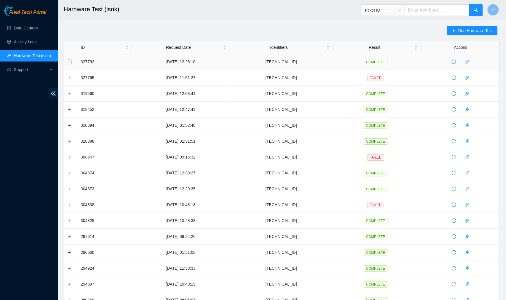
click at [68, 63] on button "Expand row" at bounding box center [69, 62] width 5 height 5
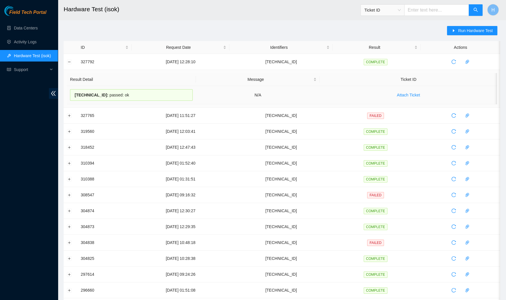
drag, startPoint x: 71, startPoint y: 93, endPoint x: 145, endPoint y: 95, distance: 74.4
click at [145, 95] on div "[TECHNICAL_ID] : passed: ok" at bounding box center [131, 95] width 123 height 12
copy div "[TECHNICAL_ID] : passed: ok"
